Goal: Information Seeking & Learning: Learn about a topic

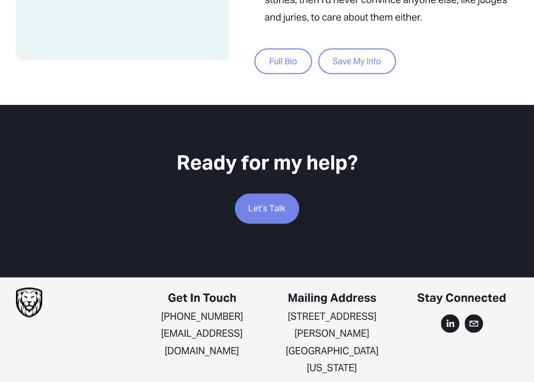
scroll to position [531, 0]
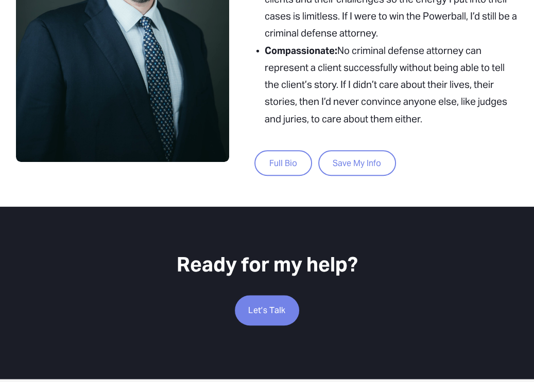
click at [281, 164] on link "Full Bio" at bounding box center [282, 163] width 57 height 26
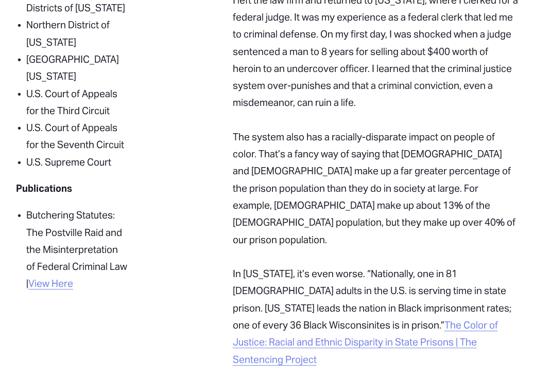
scroll to position [515, 0]
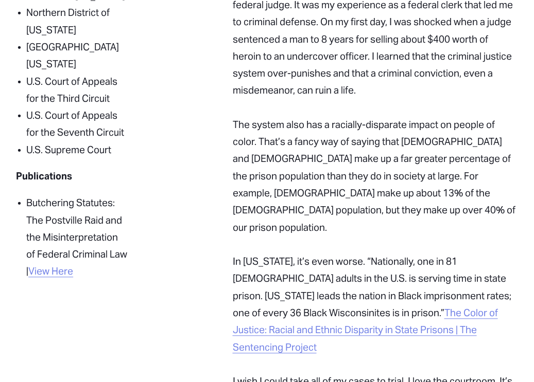
click at [44, 267] on link "View Here" at bounding box center [50, 272] width 45 height 12
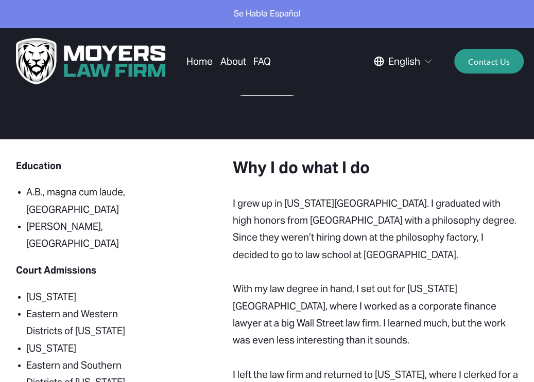
scroll to position [0, 0]
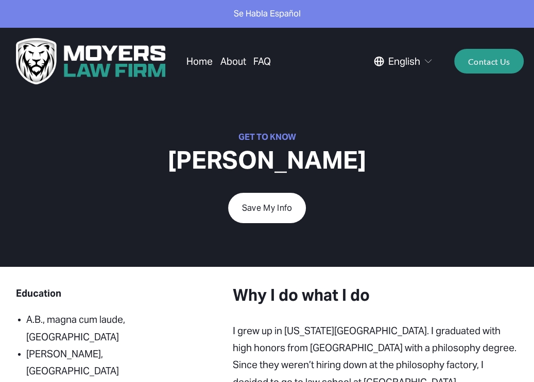
click at [239, 63] on link "About" at bounding box center [233, 61] width 26 height 19
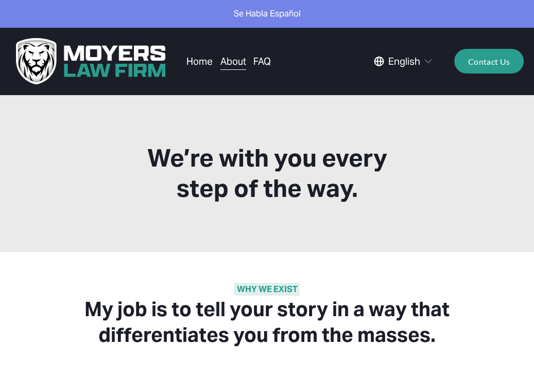
click at [197, 62] on link "Home" at bounding box center [199, 61] width 26 height 19
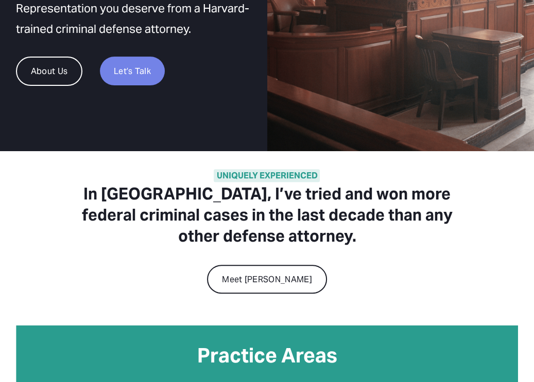
scroll to position [257, 0]
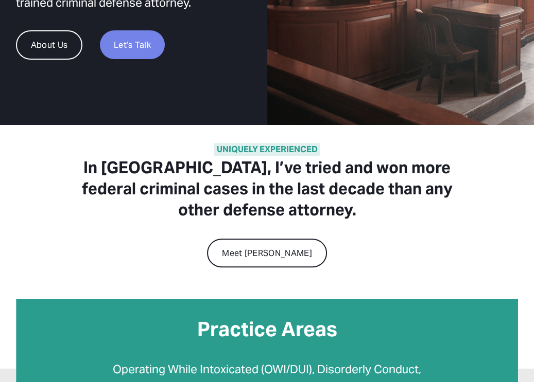
click at [244, 178] on h3 "In [GEOGRAPHIC_DATA], I’ve tried and won more federal criminal cases in the las…" at bounding box center [267, 190] width 376 height 64
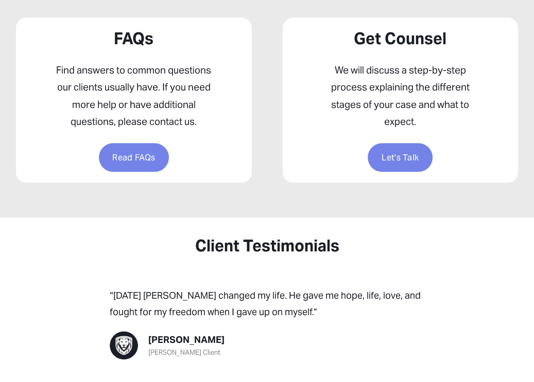
scroll to position [721, 0]
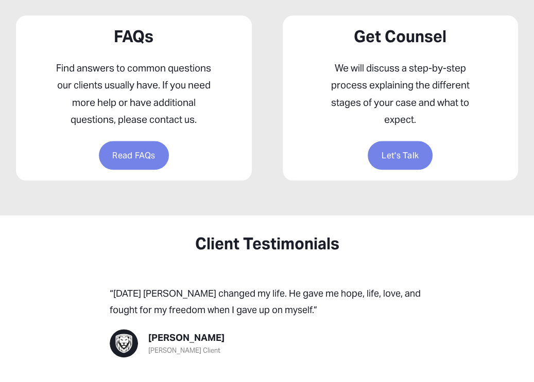
click at [272, 107] on ul "FAQs Find answers to common questions our clients usually have. If you need mor…" at bounding box center [267, 97] width 534 height 165
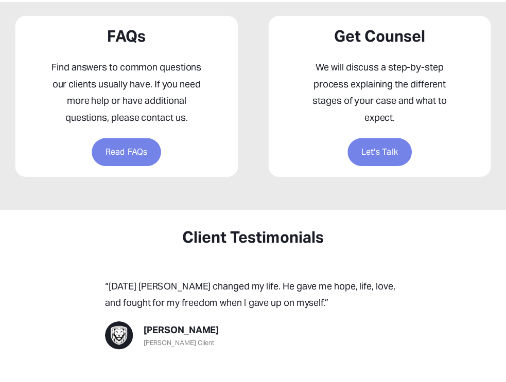
scroll to position [717, 0]
